Goal: Check status: Check status

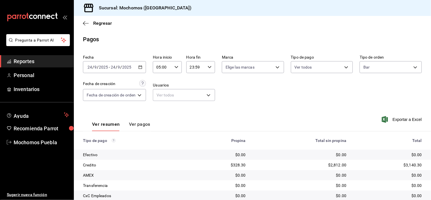
scroll to position [61, 0]
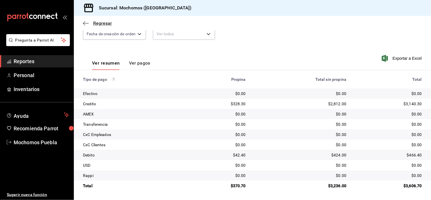
click at [83, 22] on icon "button" at bounding box center [86, 23] width 6 height 5
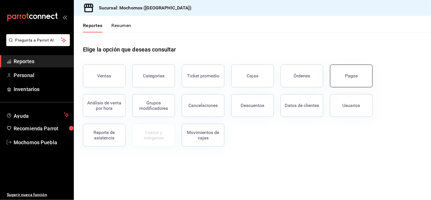
click at [361, 78] on button "Pagos" at bounding box center [351, 75] width 43 height 23
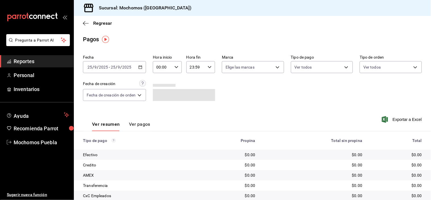
click at [142, 66] on icon "button" at bounding box center [140, 67] width 4 height 4
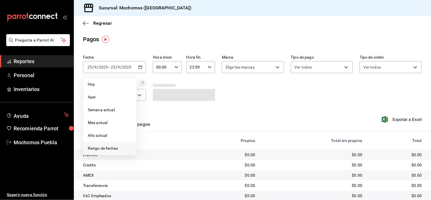
click at [117, 149] on span "Rango de fechas" at bounding box center [110, 148] width 44 height 6
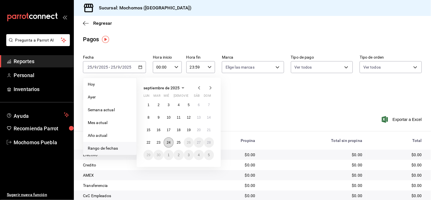
click at [170, 141] on abbr "24" at bounding box center [169, 142] width 4 height 4
click at [174, 141] on button "25" at bounding box center [179, 142] width 10 height 10
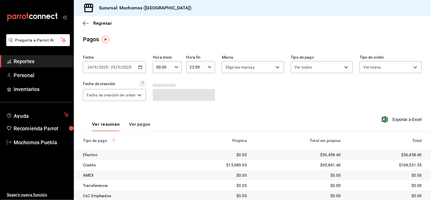
click at [173, 66] on div "00:00 Hora inicio" at bounding box center [167, 67] width 29 height 12
click at [161, 86] on span "05" at bounding box center [160, 87] width 5 height 5
type input "05:00"
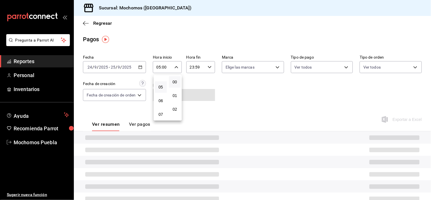
click at [260, 92] on div at bounding box center [215, 100] width 431 height 200
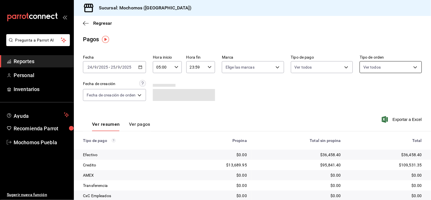
click at [402, 66] on body "Pregunta a Parrot AI Reportes Personal Inventarios Ayuda Recomienda Parrot Moch…" at bounding box center [215, 100] width 431 height 200
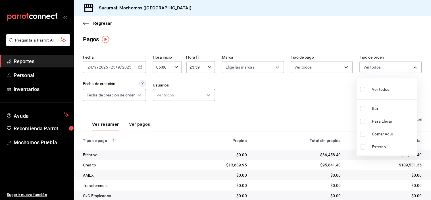
drag, startPoint x: 364, startPoint y: 122, endPoint x: 362, endPoint y: 131, distance: 9.3
click at [363, 122] on input "checkbox" at bounding box center [362, 121] width 5 height 5
checkbox input "true"
type input "c9e91c43-775f-4cd6-[DATE]-cfdc9e5fd636"
click at [362, 136] on input "checkbox" at bounding box center [362, 134] width 5 height 5
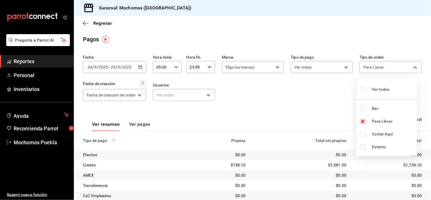
checkbox input "true"
type input "c9e91c43-775f-4cd6-[DATE]-cfdc9e5fd636,e77b1244-dd56-4ae6-90a6-fad4c81c99f8"
click at [363, 147] on input "checkbox" at bounding box center [362, 146] width 5 height 5
checkbox input "true"
type input "c9e91c43-775f-4cd6-ac16-cfdc9e5fd636,e77b1244-dd56-4ae6-90a6-fad4c81c99f8,EXTER…"
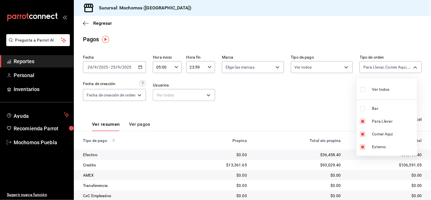
click at [314, 114] on div at bounding box center [215, 100] width 431 height 200
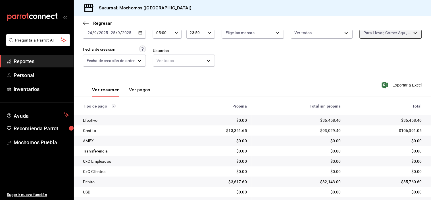
scroll to position [61, 0]
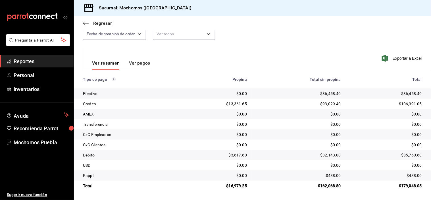
click at [87, 23] on icon "button" at bounding box center [86, 23] width 6 height 5
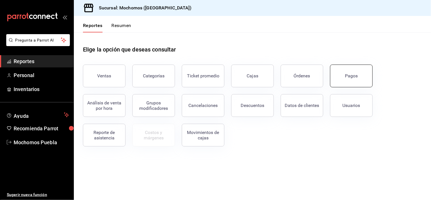
click at [339, 71] on button "Pagos" at bounding box center [351, 75] width 43 height 23
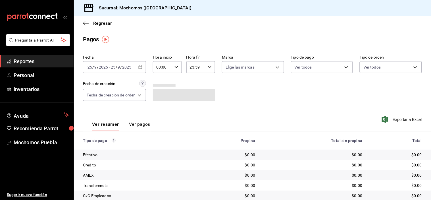
click at [140, 66] on icon "button" at bounding box center [140, 67] width 4 height 4
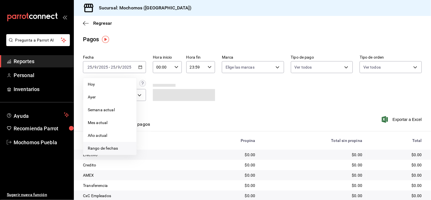
click at [107, 148] on span "Rango de fechas" at bounding box center [110, 148] width 44 height 6
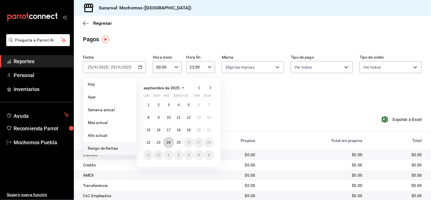
drag, startPoint x: 168, startPoint y: 143, endPoint x: 172, endPoint y: 143, distance: 3.7
click at [168, 143] on abbr "24" at bounding box center [169, 142] width 4 height 4
click at [176, 144] on button "25" at bounding box center [179, 142] width 10 height 10
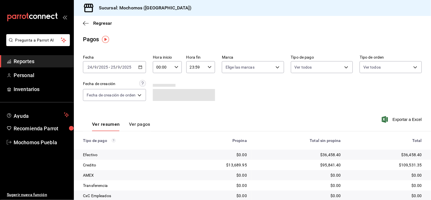
click at [226, 102] on div "Fecha [DATE] [DATE] - [DATE] [DATE] Hora inicio 00:00 Hora inicio Hora fin 23:5…" at bounding box center [252, 80] width 339 height 55
click at [175, 67] on icon "button" at bounding box center [176, 67] width 4 height 4
click at [162, 88] on span "05" at bounding box center [160, 87] width 5 height 5
type input "05:00"
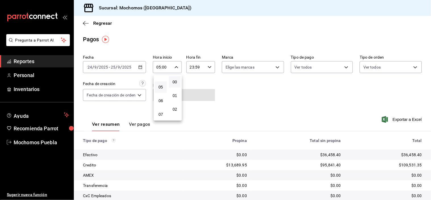
click at [247, 106] on div at bounding box center [215, 100] width 431 height 200
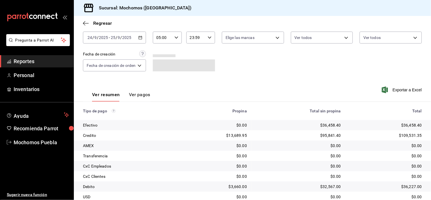
scroll to position [61, 0]
